Goal: Obtain resource: Obtain resource

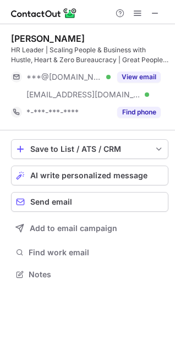
scroll to position [267, 175]
click at [156, 13] on span at bounding box center [155, 13] width 9 height 9
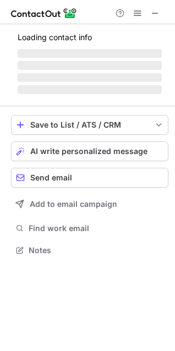
scroll to position [257, 175]
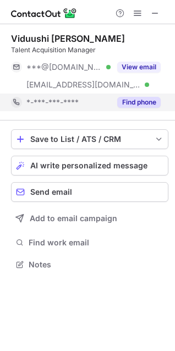
click at [146, 105] on button "Find phone" at bounding box center [138, 102] width 43 height 11
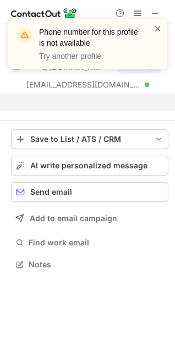
scroll to position [239, 175]
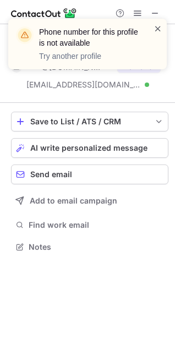
click at [156, 25] on span at bounding box center [158, 28] width 9 height 11
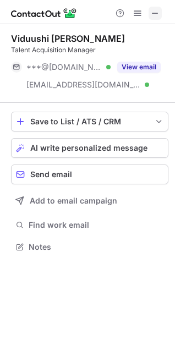
click at [157, 9] on span at bounding box center [155, 13] width 9 height 9
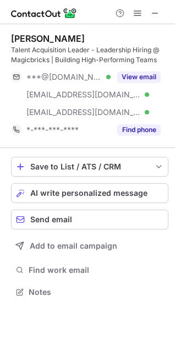
scroll to position [285, 175]
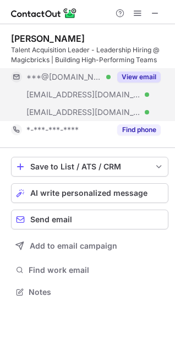
click at [143, 77] on button "View email" at bounding box center [138, 77] width 43 height 11
